Goal: Task Accomplishment & Management: Manage account settings

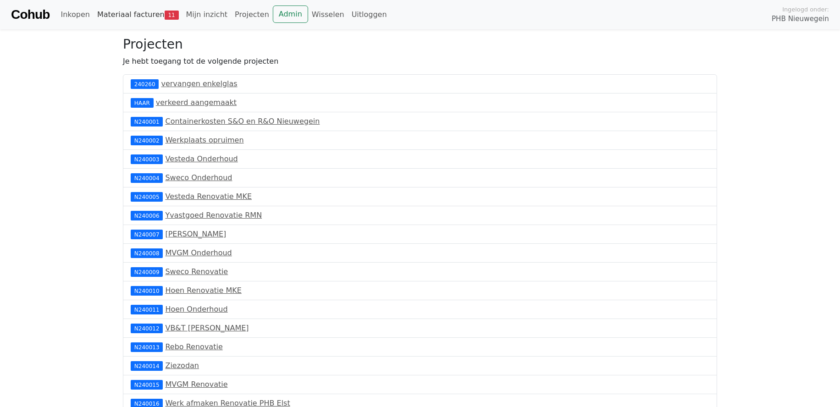
click at [128, 12] on link "Materiaal facturen 11" at bounding box center [138, 15] width 89 height 18
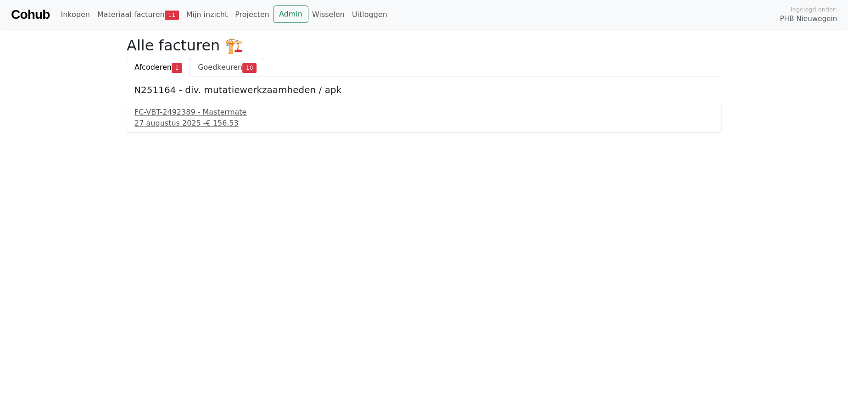
click at [219, 65] on span "Goedkeuren" at bounding box center [220, 67] width 45 height 9
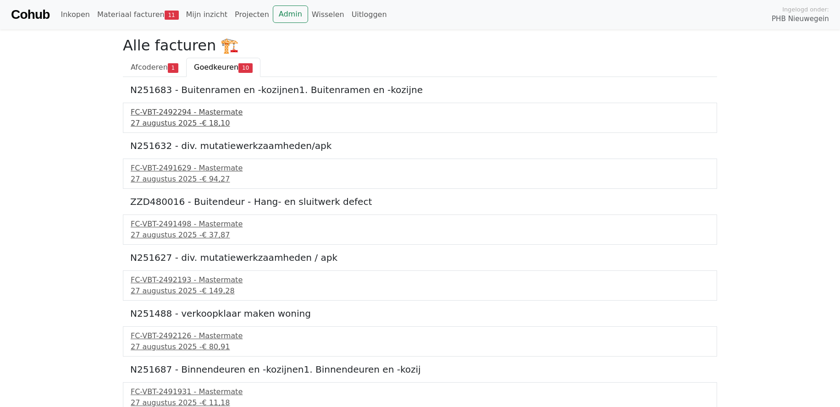
click at [160, 118] on div "27 augustus 2025 - € 18,10" at bounding box center [420, 123] width 579 height 11
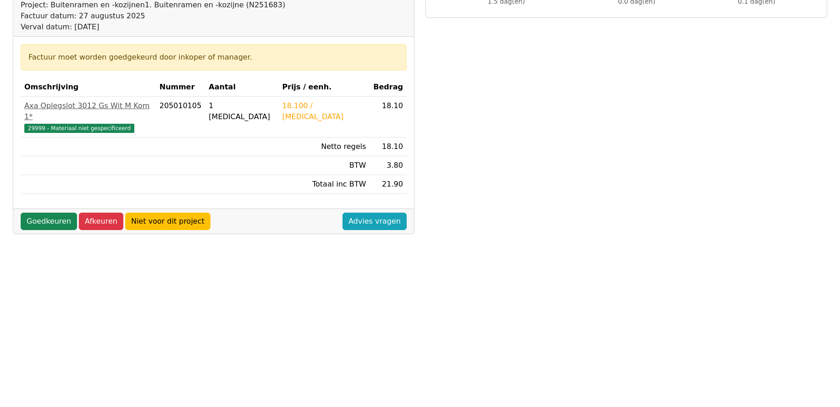
scroll to position [43, 0]
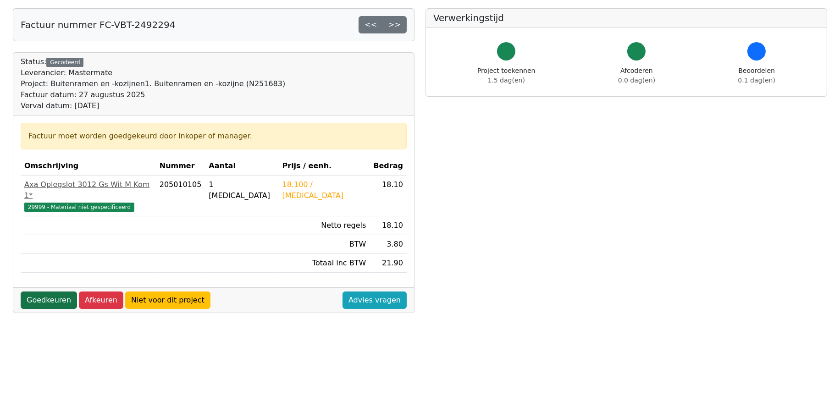
click at [45, 292] on link "Goedkeuren" at bounding box center [49, 300] width 56 height 17
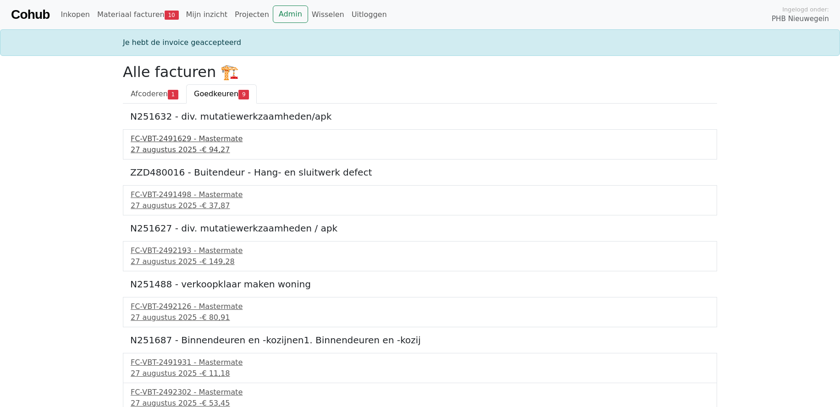
click at [170, 147] on div "27 augustus 2025 - € 94,27" at bounding box center [420, 150] width 579 height 11
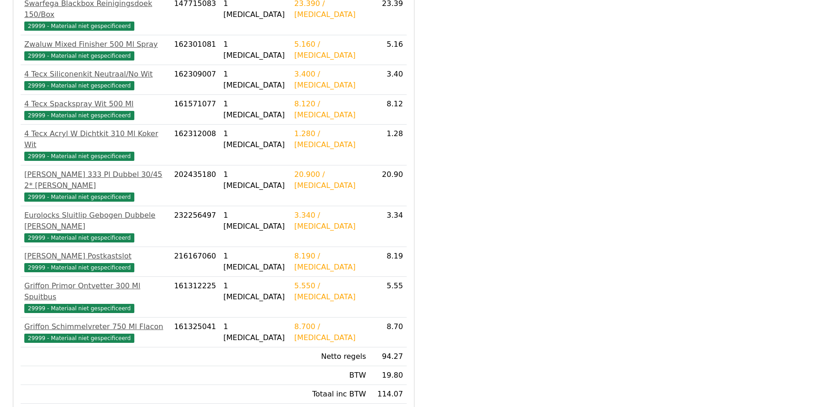
scroll to position [286, 0]
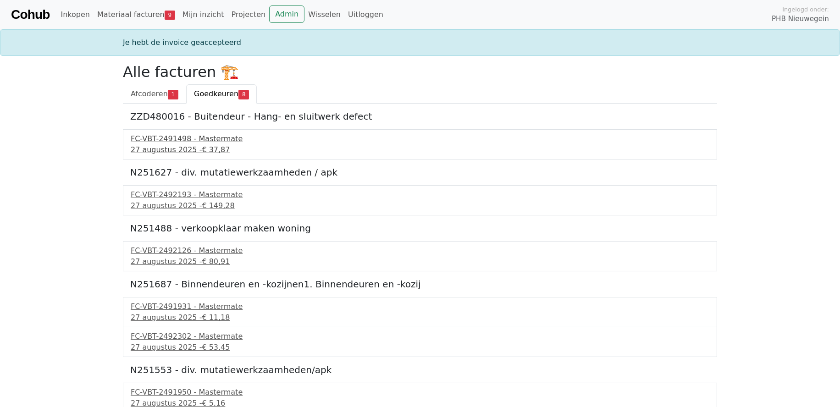
click at [167, 145] on div "27 augustus 2025 - € 37,87" at bounding box center [420, 150] width 579 height 11
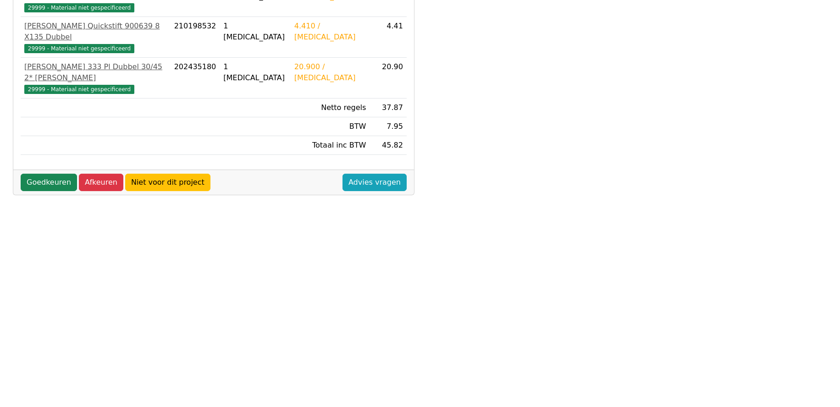
scroll to position [227, 0]
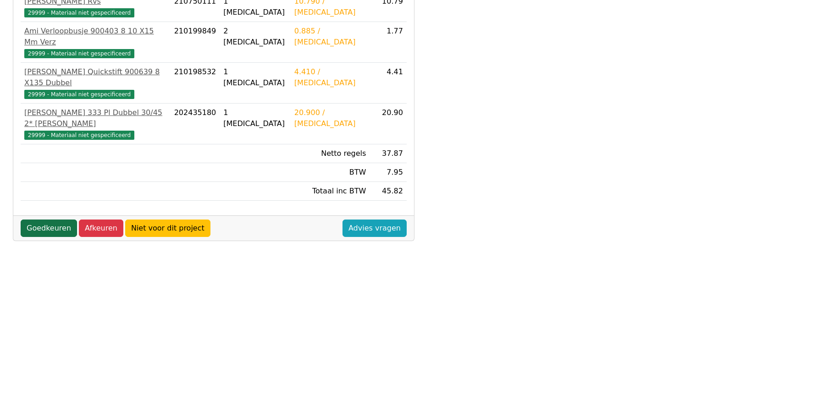
click at [37, 220] on link "Goedkeuren" at bounding box center [49, 228] width 56 height 17
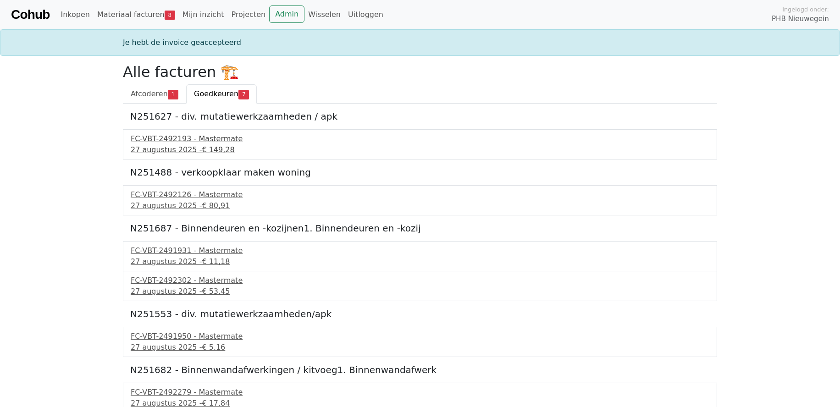
click at [172, 141] on div "FC-VBT-2492193 - Mastermate" at bounding box center [420, 139] width 579 height 11
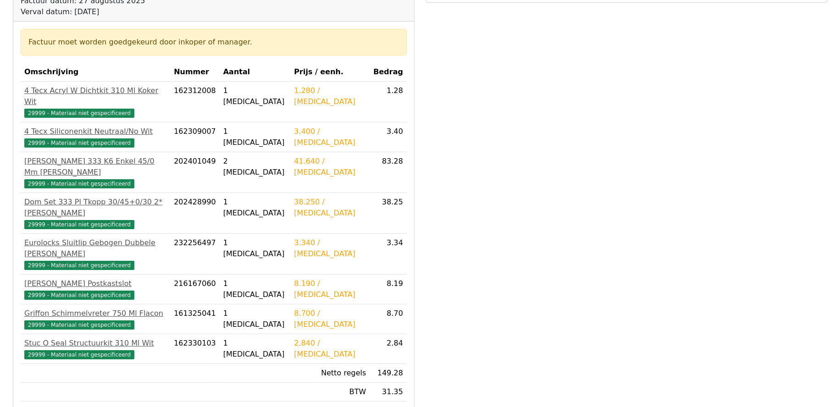
scroll to position [273, 0]
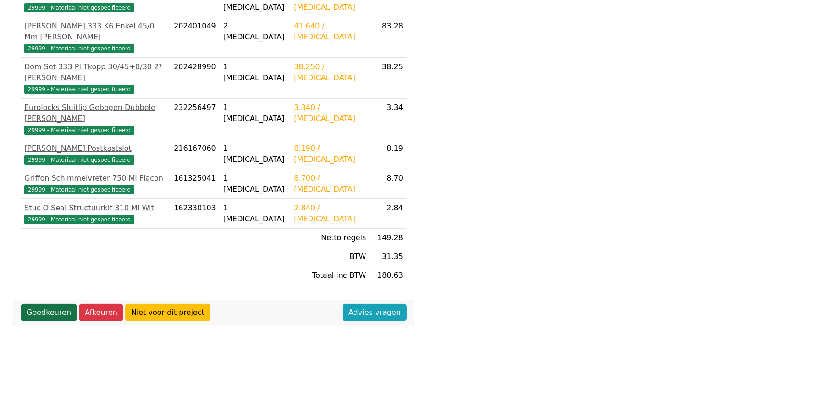
click at [54, 304] on link "Goedkeuren" at bounding box center [49, 312] width 56 height 17
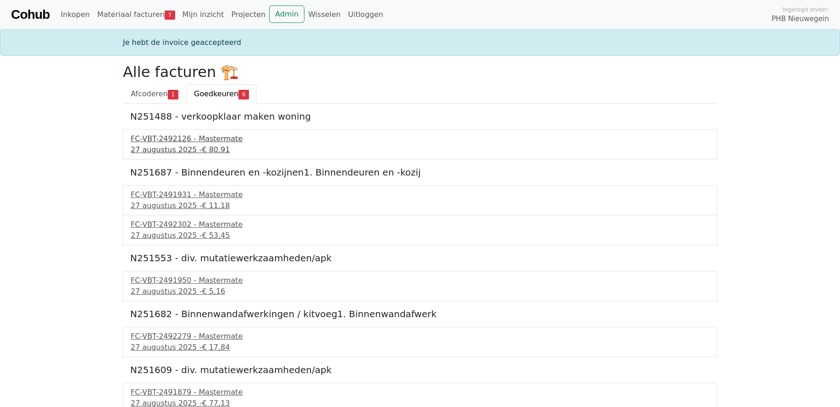
click at [164, 145] on div "27 augustus 2025 - € 80,91" at bounding box center [420, 150] width 579 height 11
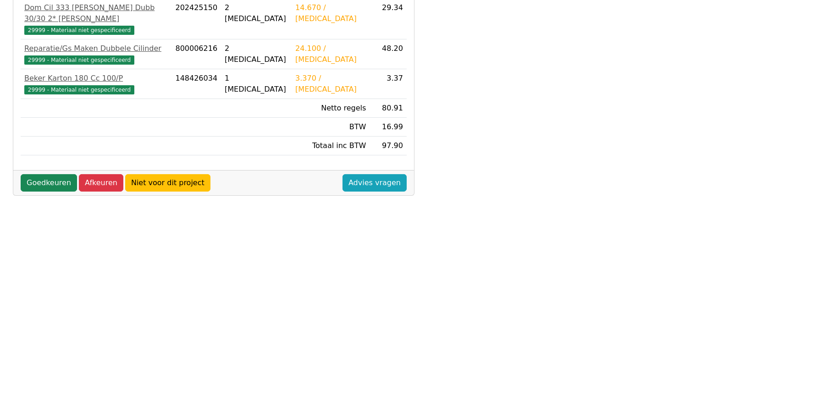
scroll to position [229, 0]
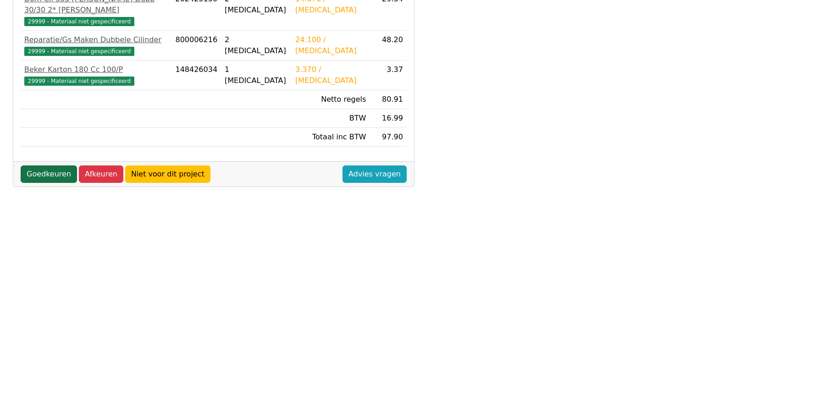
click at [45, 166] on link "Goedkeuren" at bounding box center [49, 174] width 56 height 17
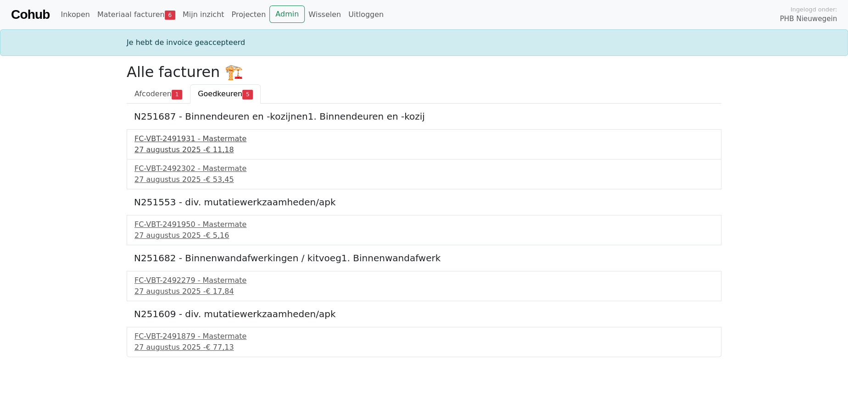
click at [176, 150] on div "27 augustus 2025 - € 11,18" at bounding box center [423, 150] width 579 height 11
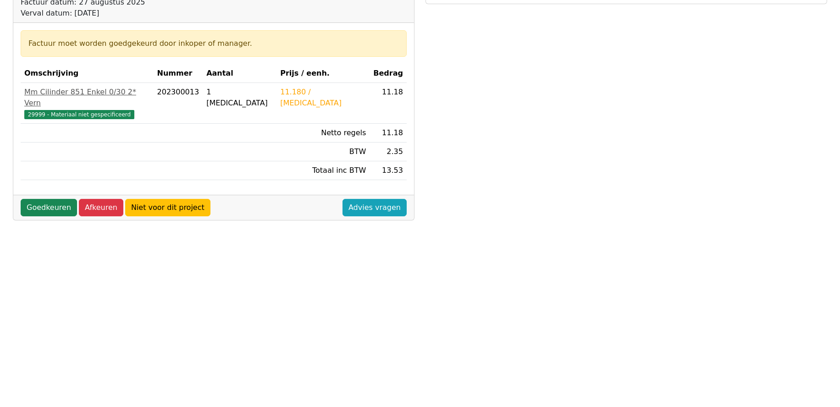
scroll to position [43, 0]
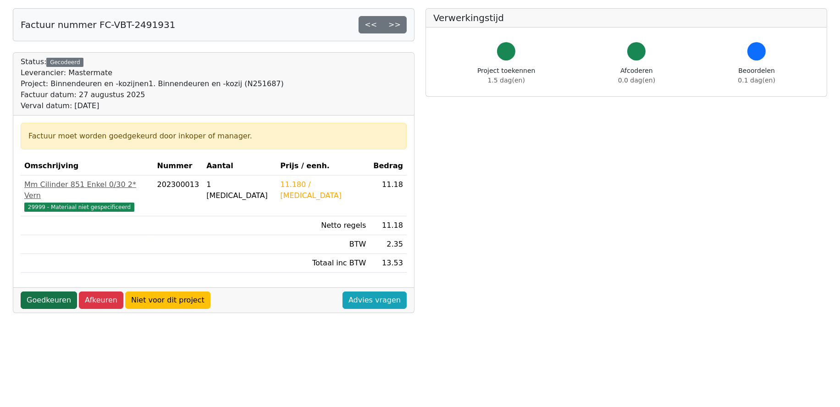
click at [46, 292] on link "Goedkeuren" at bounding box center [49, 300] width 56 height 17
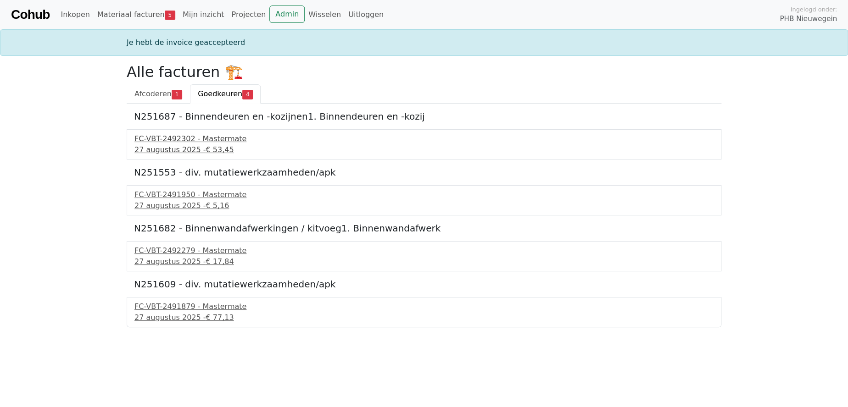
click at [179, 145] on div "27 augustus 2025 - € 53,45" at bounding box center [423, 150] width 579 height 11
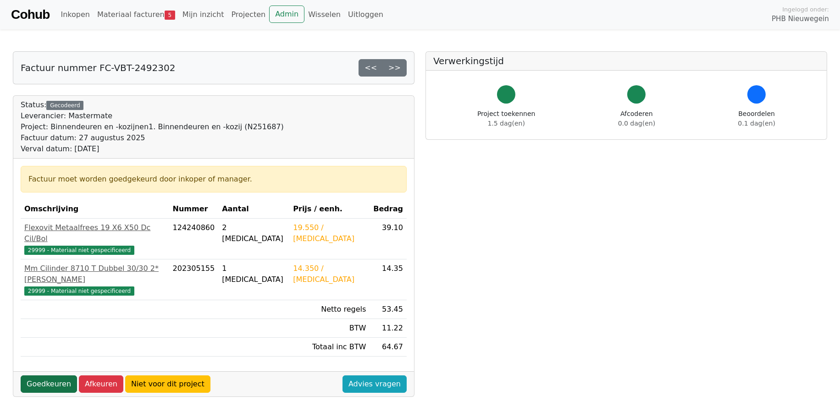
click at [25, 376] on link "Goedkeuren" at bounding box center [49, 384] width 56 height 17
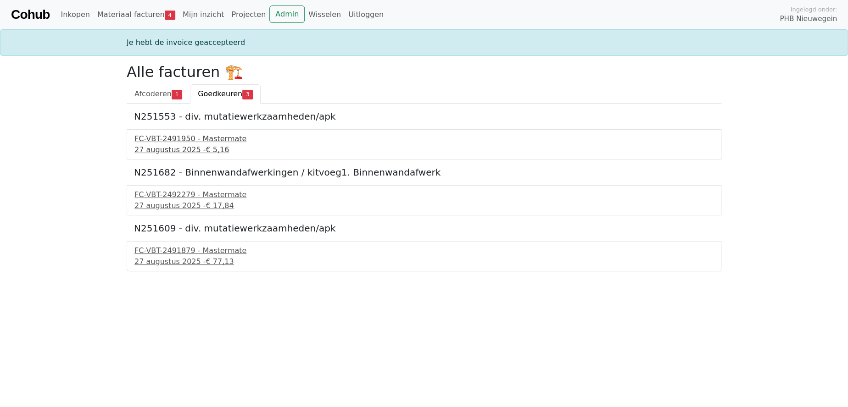
click at [153, 150] on div "27 augustus 2025 - € 5,16" at bounding box center [423, 150] width 579 height 11
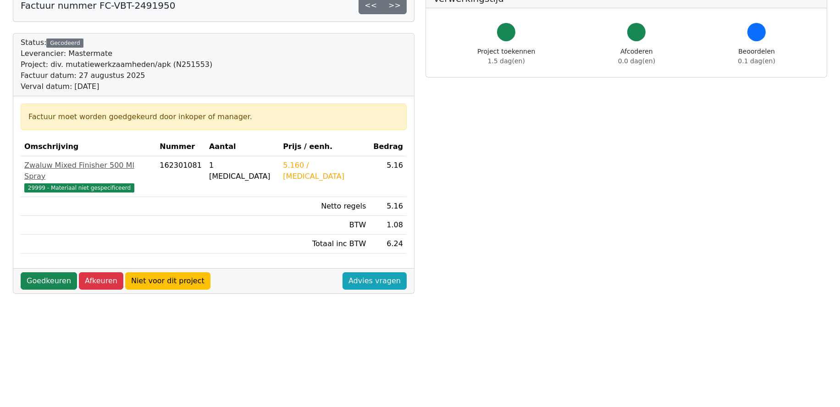
scroll to position [43, 0]
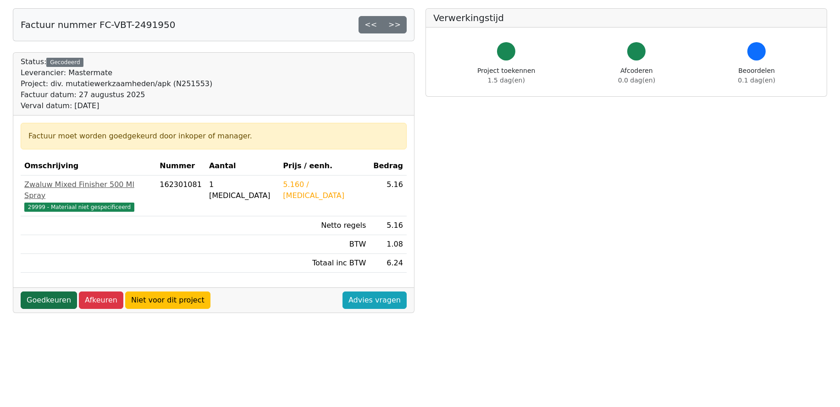
click at [42, 292] on link "Goedkeuren" at bounding box center [49, 300] width 56 height 17
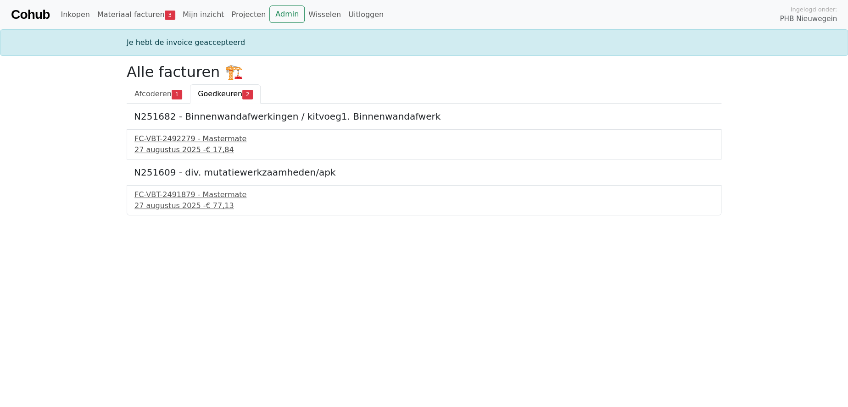
click at [178, 146] on div "27 augustus 2025 - € 17,84" at bounding box center [423, 150] width 579 height 11
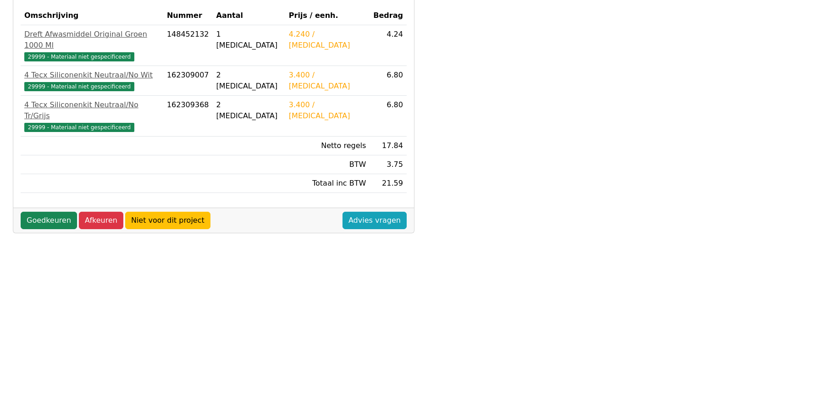
scroll to position [273, 0]
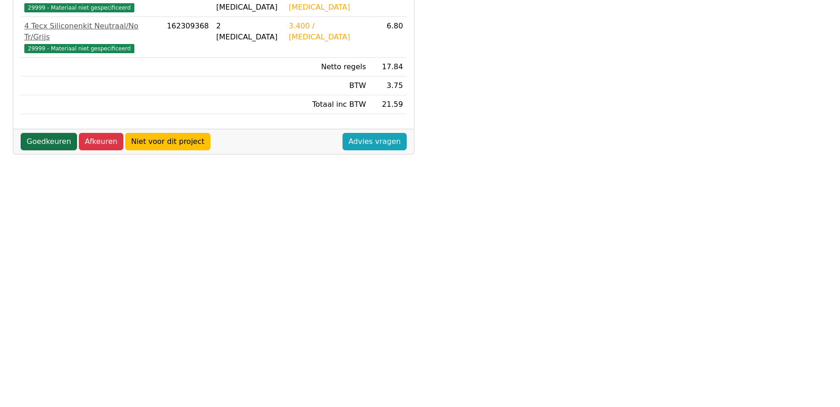
click at [39, 133] on link "Goedkeuren" at bounding box center [49, 141] width 56 height 17
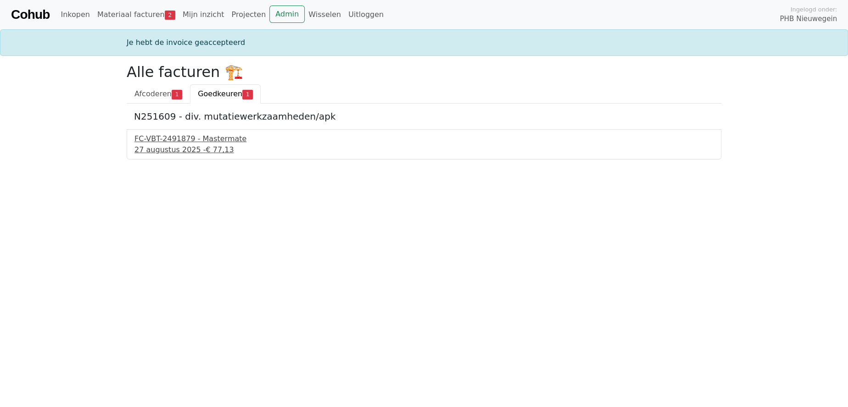
click at [181, 150] on div "27 augustus 2025 - € 77,13" at bounding box center [423, 150] width 579 height 11
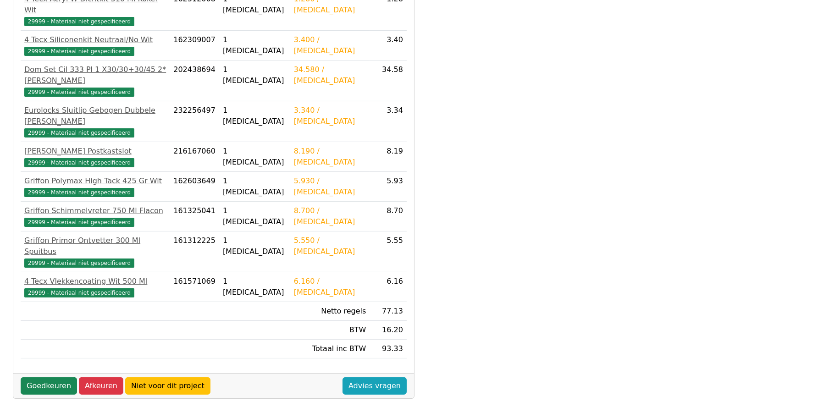
scroll to position [273, 0]
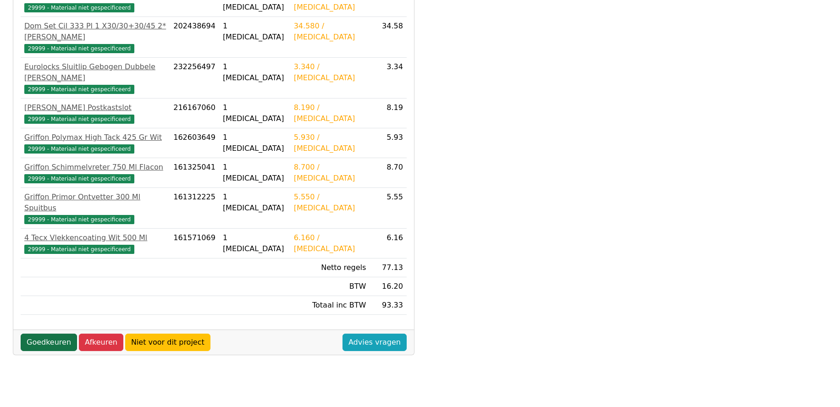
click at [42, 334] on link "Goedkeuren" at bounding box center [49, 342] width 56 height 17
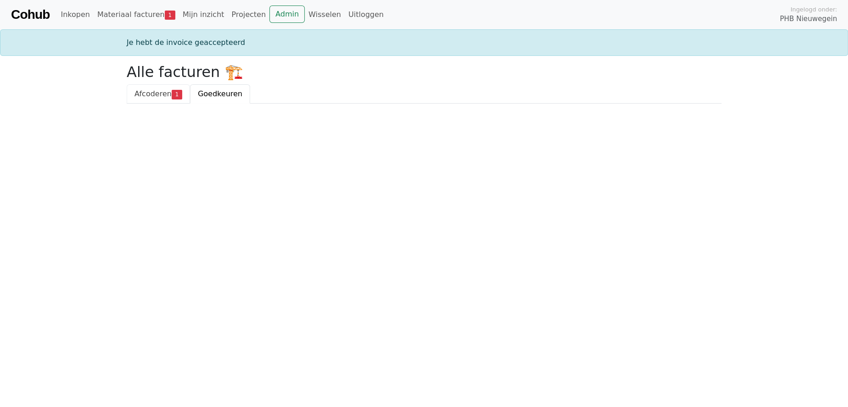
click at [143, 94] on span "Afcoderen" at bounding box center [152, 93] width 37 height 9
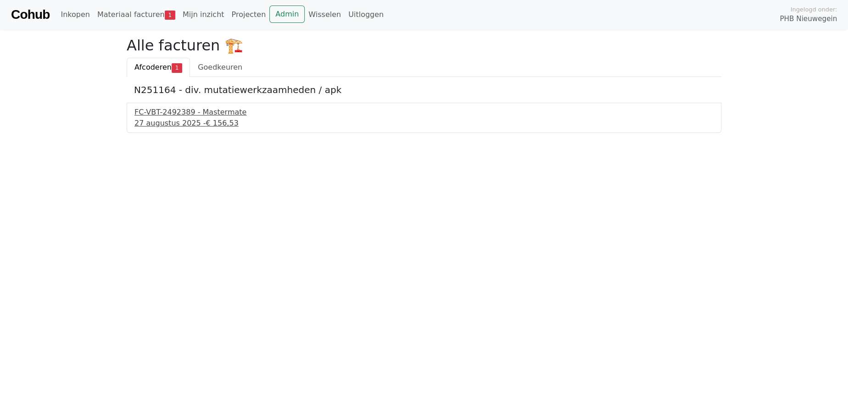
click at [170, 120] on div "27 augustus 2025 - € 156,53" at bounding box center [423, 123] width 579 height 11
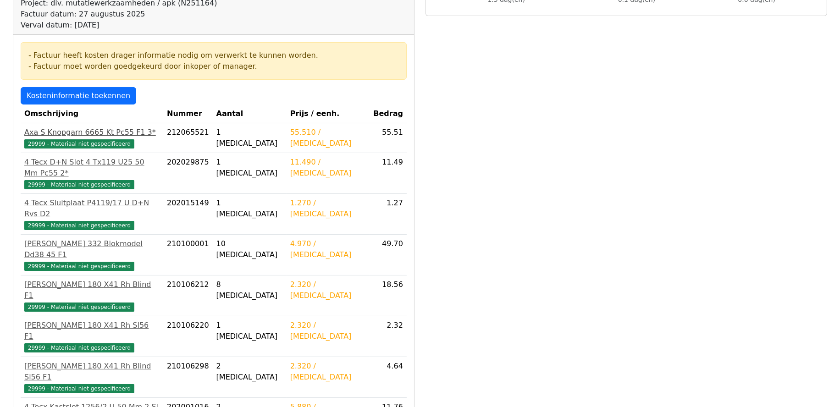
scroll to position [45, 0]
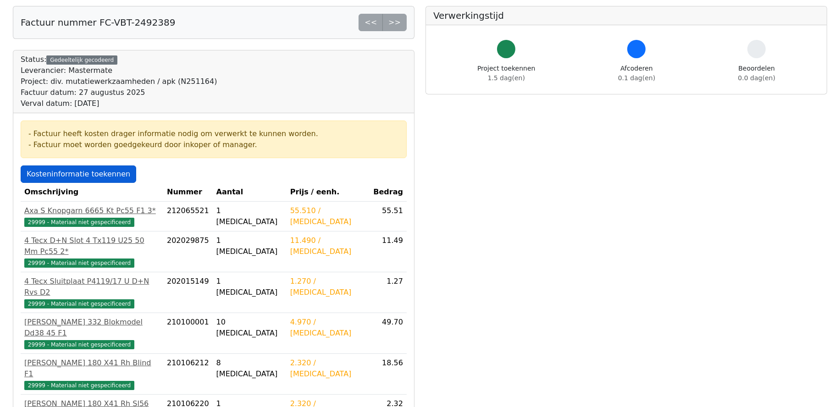
click at [75, 171] on link "Kosteninformatie toekennen" at bounding box center [79, 174] width 116 height 17
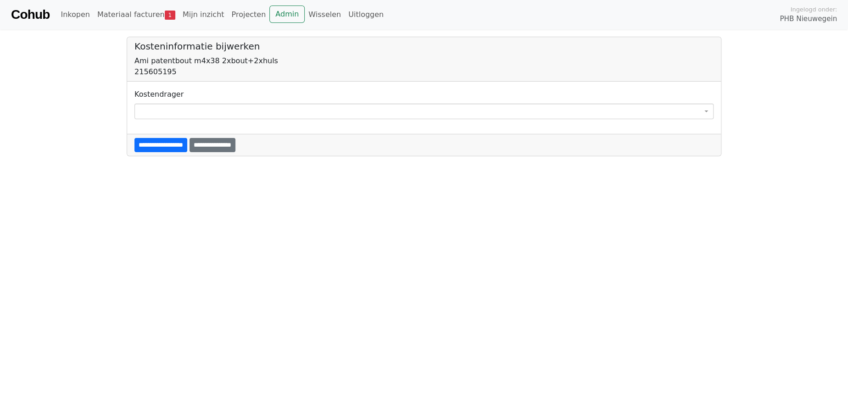
click at [189, 111] on span at bounding box center [423, 112] width 579 height 16
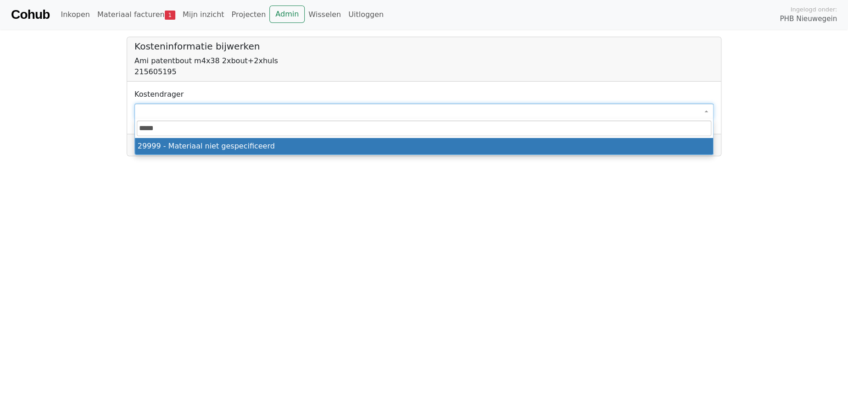
type input "*****"
select select "****"
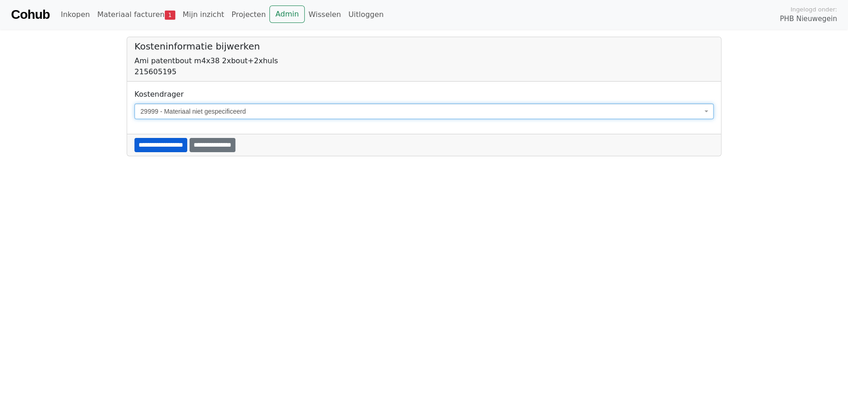
click at [184, 142] on input "**********" at bounding box center [160, 145] width 53 height 14
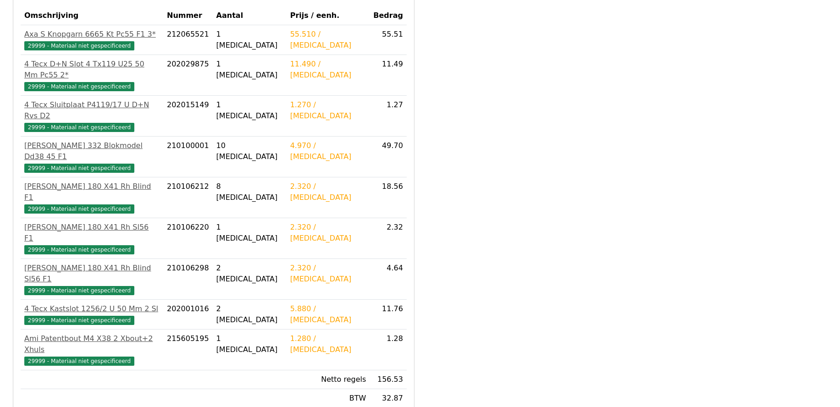
scroll to position [275, 0]
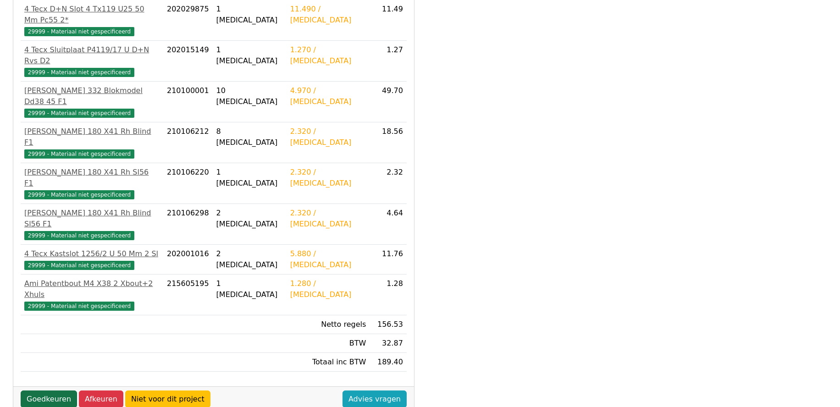
click at [43, 391] on link "Goedkeuren" at bounding box center [49, 399] width 56 height 17
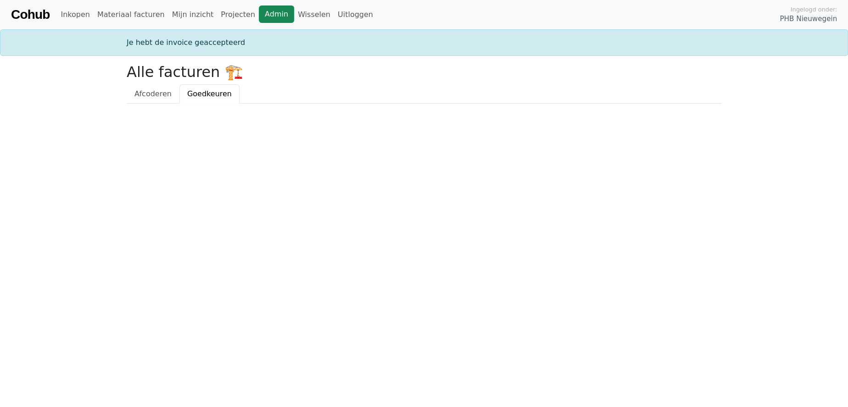
click at [259, 11] on link "Admin" at bounding box center [276, 14] width 35 height 17
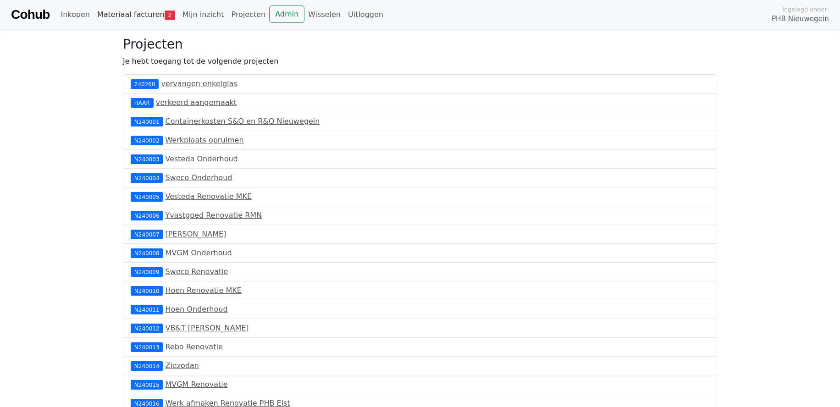
click at [132, 13] on link "Materiaal facturen 2" at bounding box center [136, 15] width 85 height 18
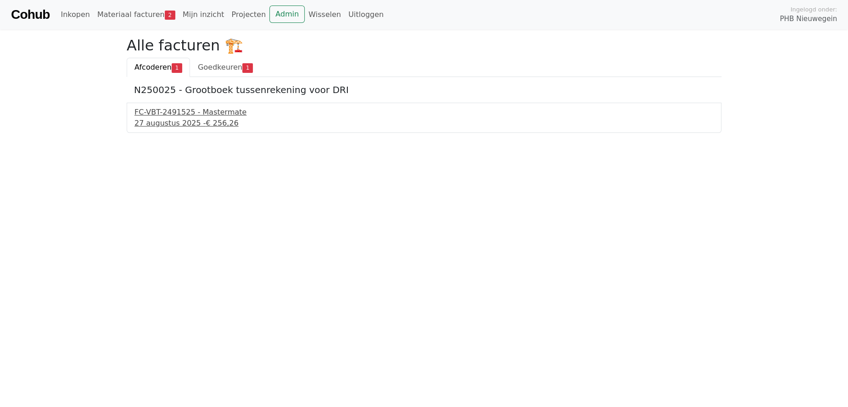
click at [172, 120] on div "27 augustus 2025 - € 256,26" at bounding box center [423, 123] width 579 height 11
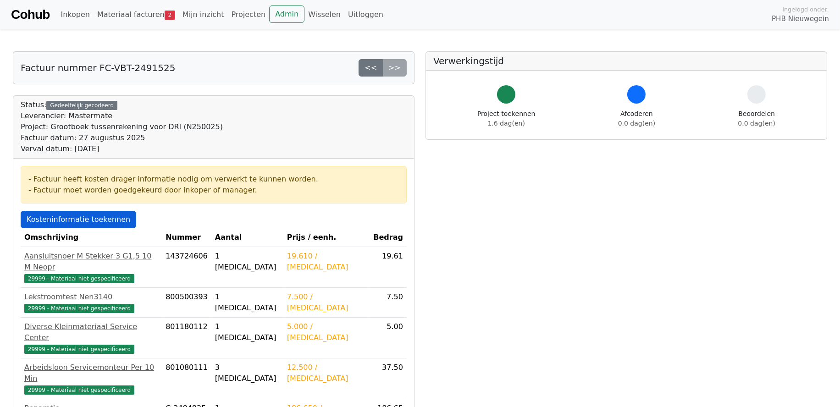
click at [68, 218] on link "Kosteninformatie toekennen" at bounding box center [79, 219] width 116 height 17
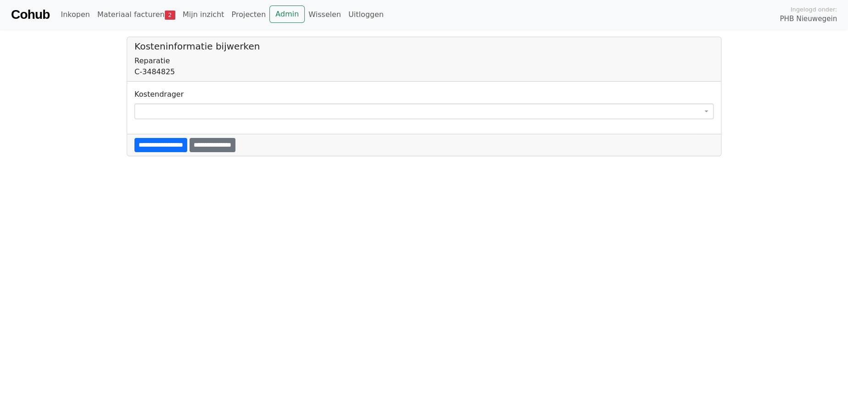
click at [187, 113] on span at bounding box center [423, 112] width 579 height 16
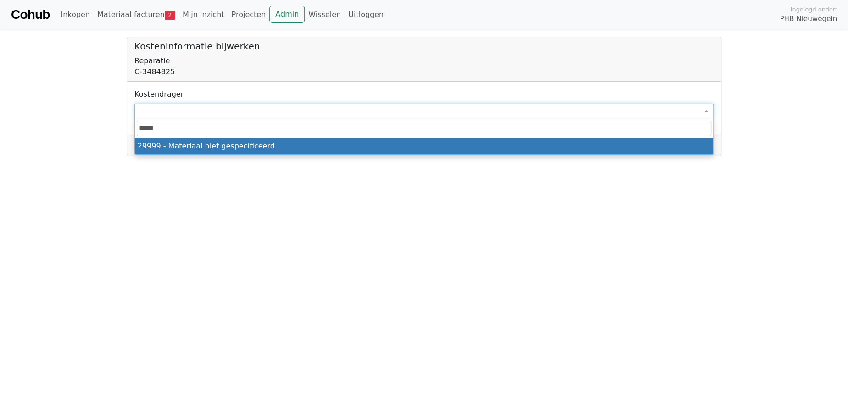
type input "*****"
select select "****"
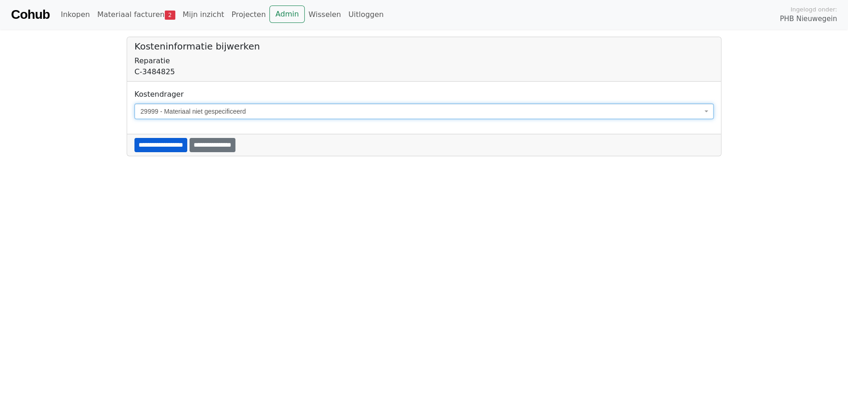
click at [162, 144] on input "**********" at bounding box center [160, 145] width 53 height 14
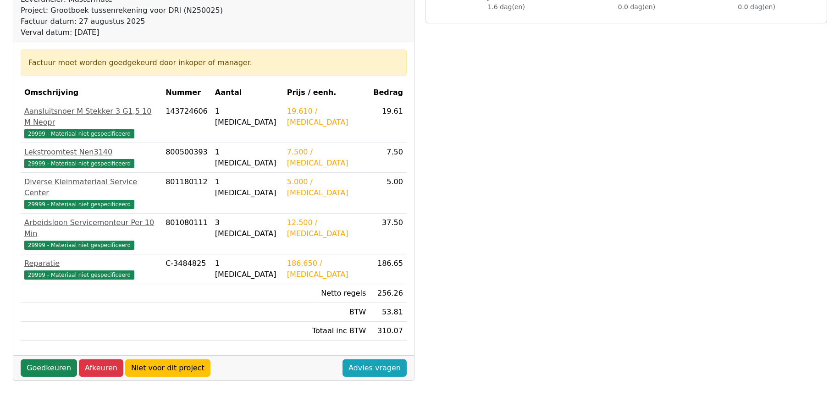
scroll to position [229, 0]
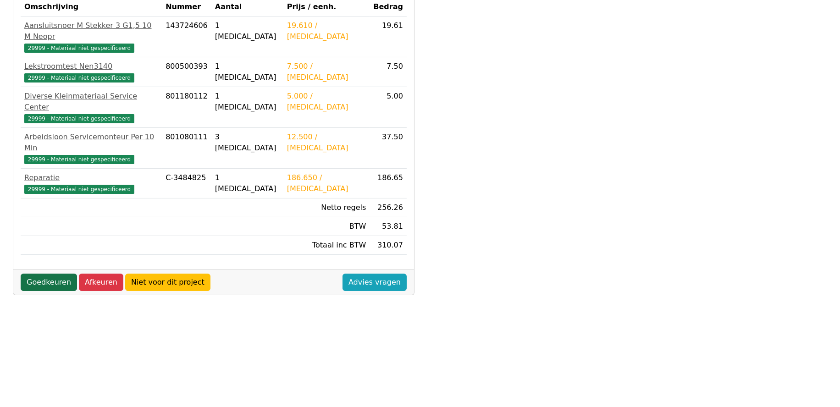
click at [33, 274] on link "Goedkeuren" at bounding box center [49, 282] width 56 height 17
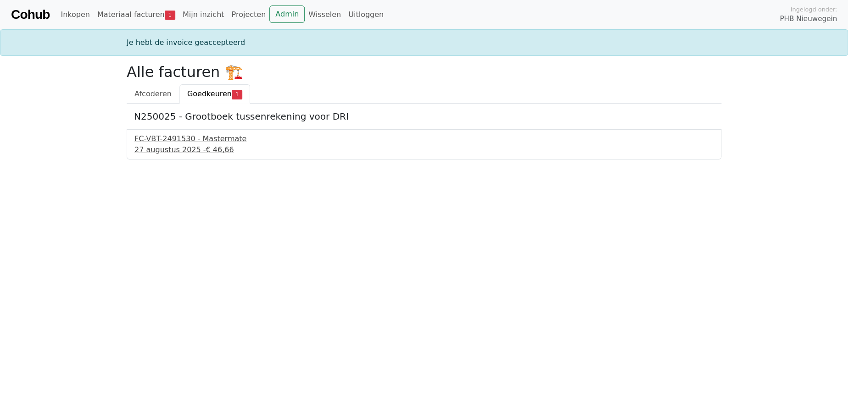
click at [174, 141] on div "FC-VBT-2491530 - Mastermate" at bounding box center [423, 139] width 579 height 11
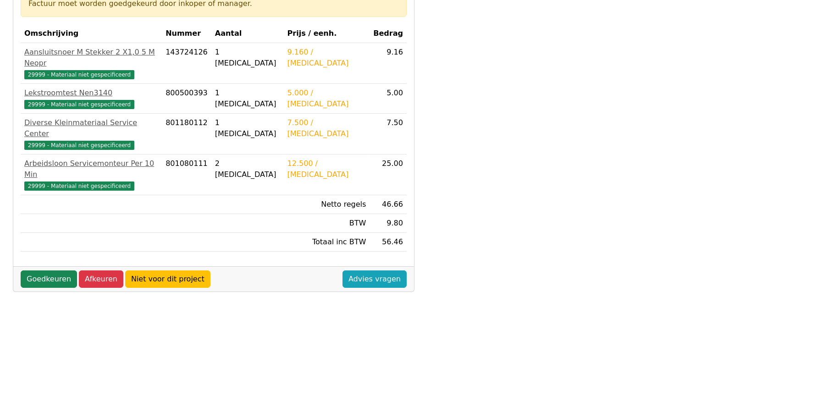
scroll to position [229, 0]
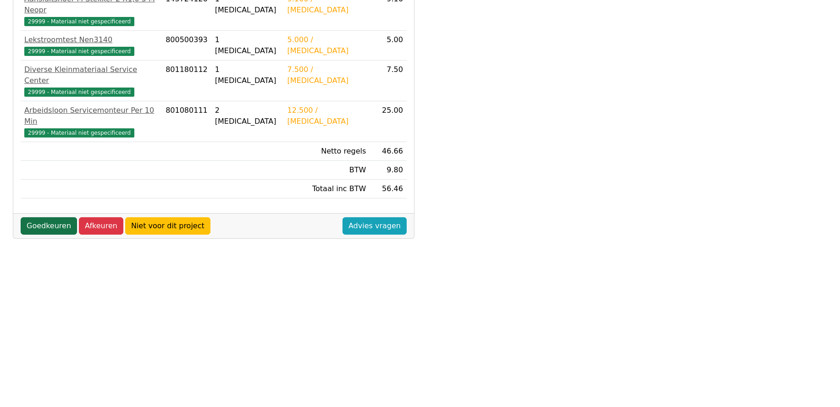
click at [48, 217] on link "Goedkeuren" at bounding box center [49, 225] width 56 height 17
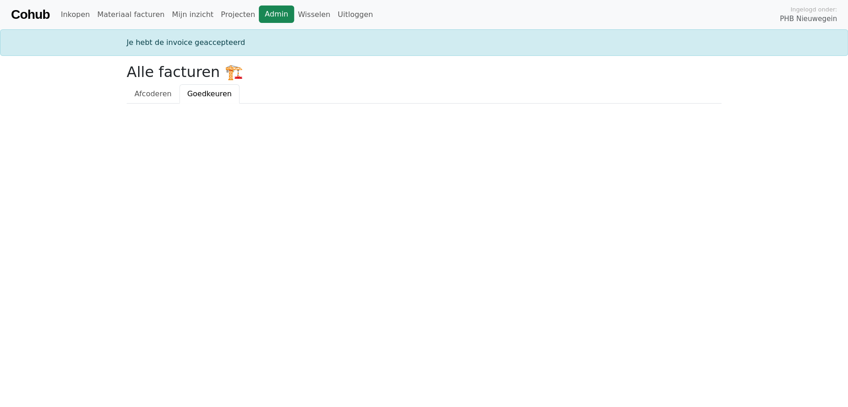
click at [259, 15] on link "Admin" at bounding box center [276, 14] width 35 height 17
